Goal: Task Accomplishment & Management: Use online tool/utility

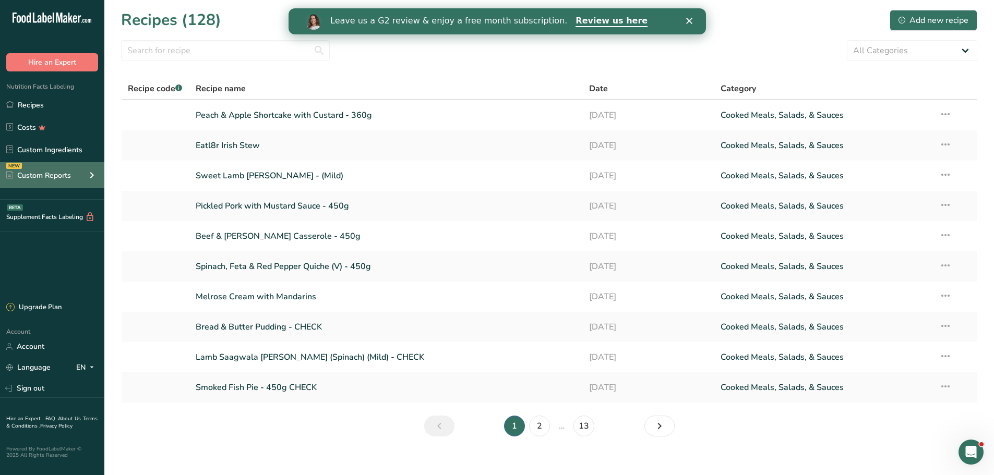
click at [64, 179] on div "Custom Reports" at bounding box center [38, 175] width 65 height 11
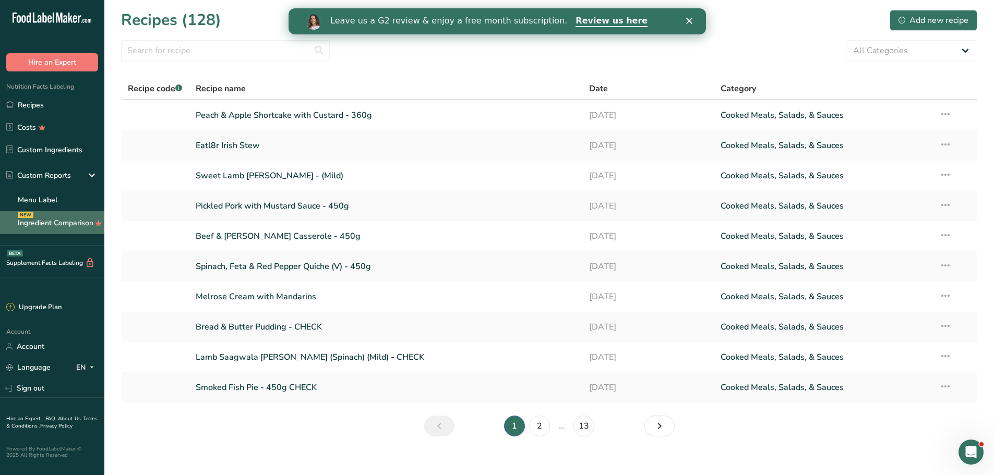
click at [41, 219] on link "Ingredient Comparison NEW" at bounding box center [52, 222] width 104 height 23
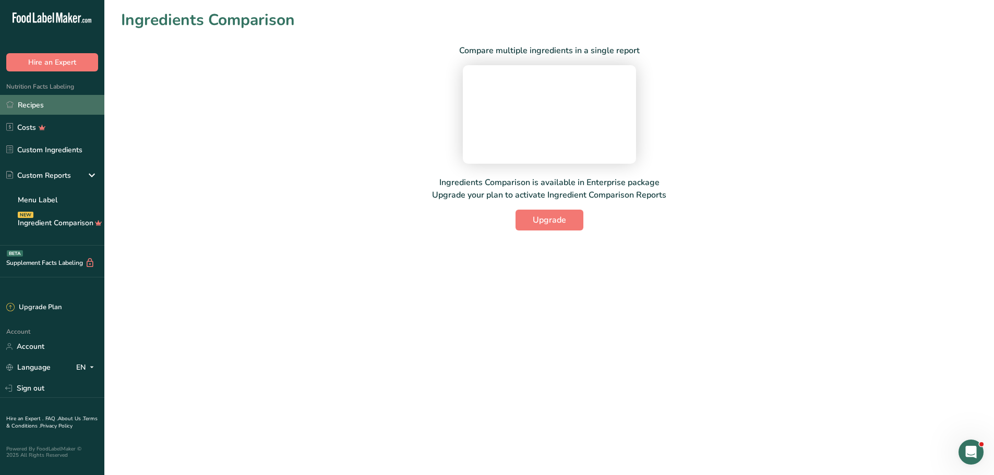
click at [37, 107] on link "Recipes" at bounding box center [52, 105] width 104 height 20
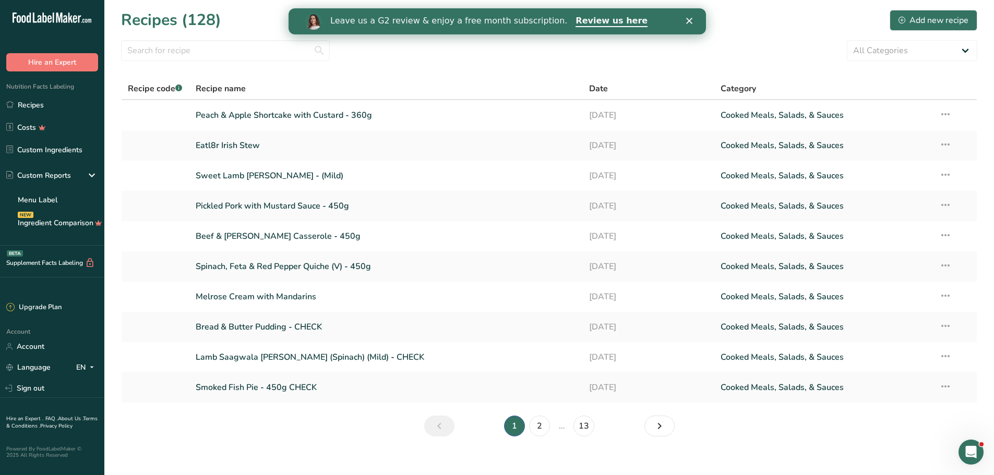
click at [442, 63] on section "Recipes (128) Add new recipe All Categories Baked Goods [GEOGRAPHIC_DATA] Confe…" at bounding box center [549, 226] width 890 height 453
click at [185, 52] on input "text" at bounding box center [225, 50] width 209 height 21
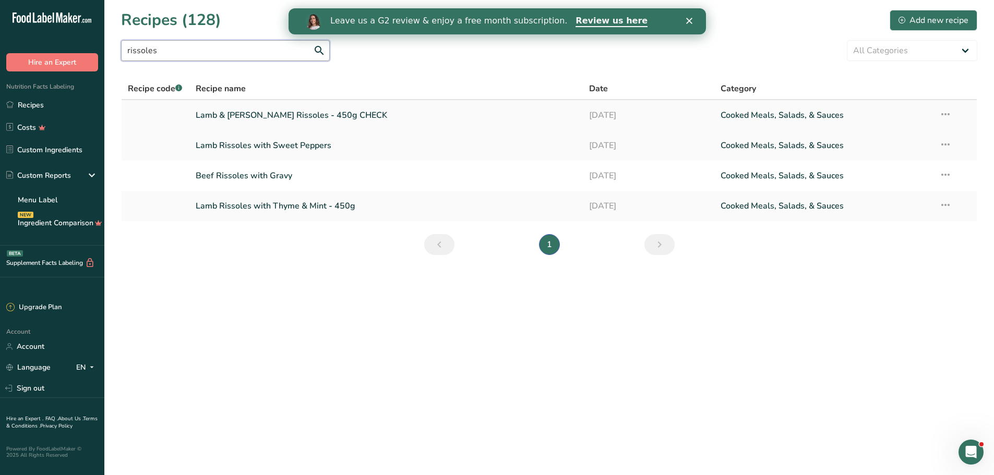
type input "rissoles"
click at [258, 113] on link "Lamb & [PERSON_NAME] Rissoles - 450g CHECK" at bounding box center [386, 115] width 381 height 22
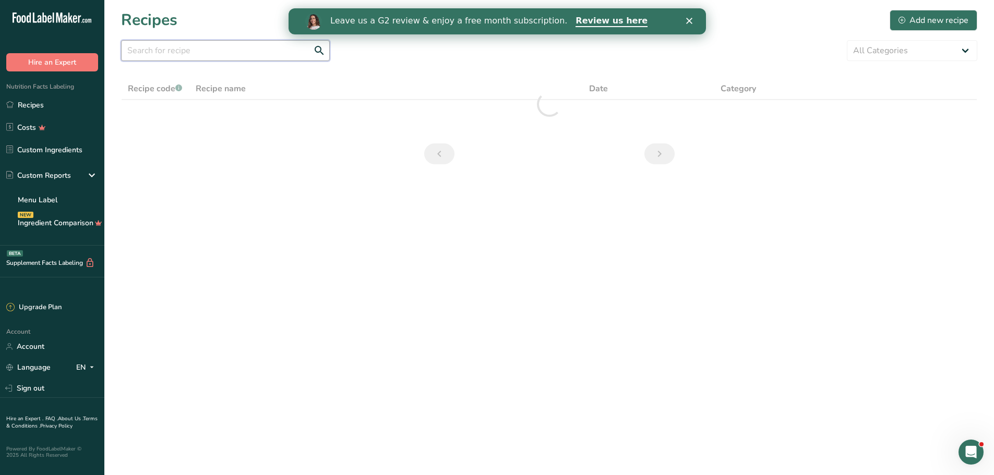
click at [190, 52] on input "text" at bounding box center [225, 50] width 209 height 21
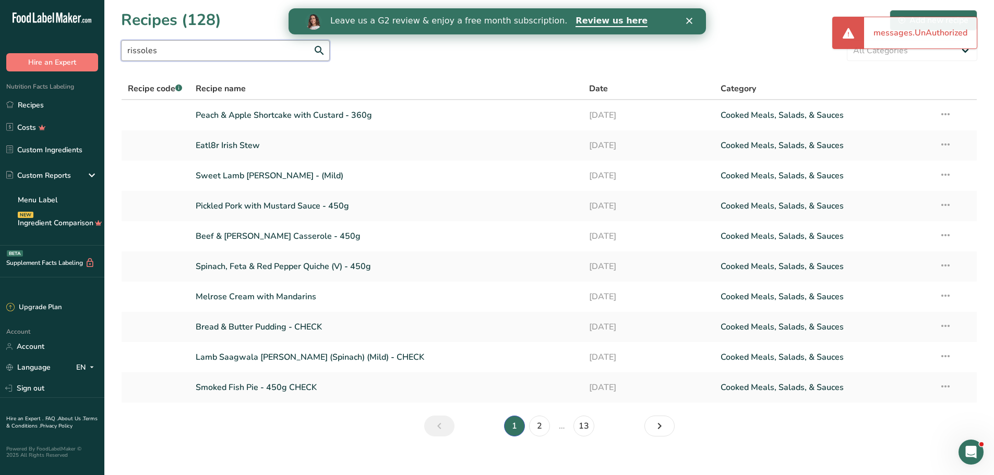
click at [205, 52] on input "rissoles" at bounding box center [225, 50] width 209 height 21
click at [318, 47] on input "rissoles" at bounding box center [225, 50] width 209 height 21
click at [243, 44] on input "rissoles" at bounding box center [225, 50] width 209 height 21
type input "rissoles"
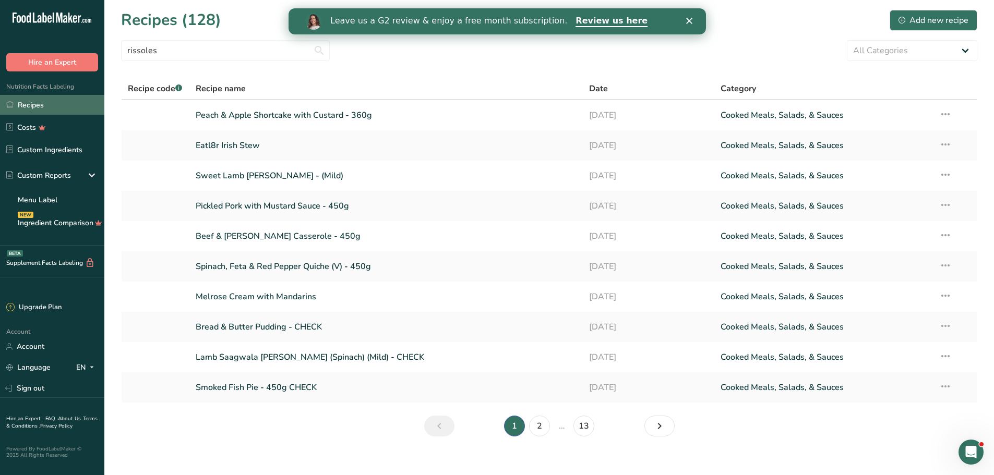
click at [21, 106] on link "Recipes" at bounding box center [52, 105] width 104 height 20
click at [36, 105] on link "Recipes" at bounding box center [52, 105] width 104 height 20
